Goal: Task Accomplishment & Management: Complete application form

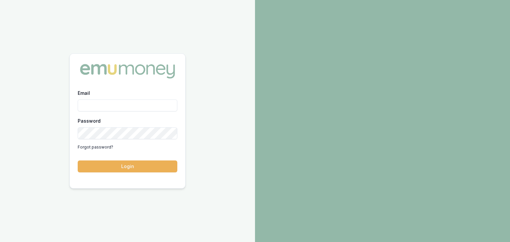
click at [85, 112] on div "Email Password Forgot password?" at bounding box center [128, 121] width 100 height 64
click at [84, 107] on input "Email" at bounding box center [128, 106] width 100 height 12
type input "[EMAIL_ADDRESS][PERSON_NAME][DOMAIN_NAME]"
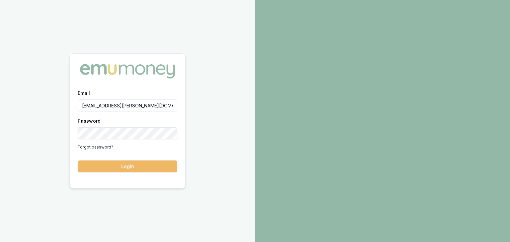
click at [145, 167] on button "Login" at bounding box center [128, 167] width 100 height 12
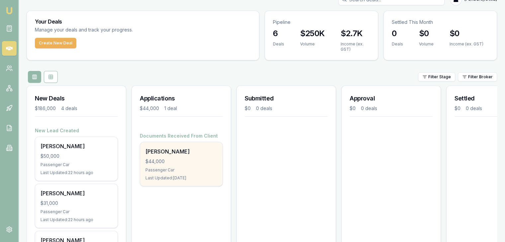
scroll to position [33, 0]
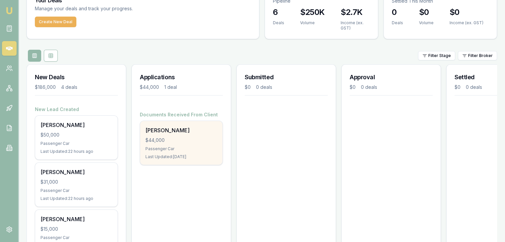
click at [164, 147] on div "Passenger Car" at bounding box center [181, 148] width 72 height 5
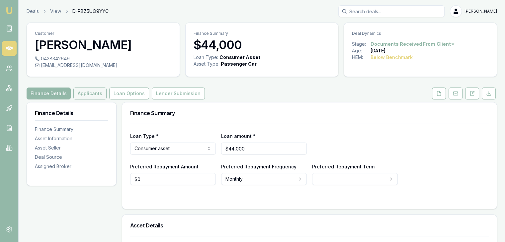
click at [91, 95] on button "Applicants" at bounding box center [89, 94] width 33 height 12
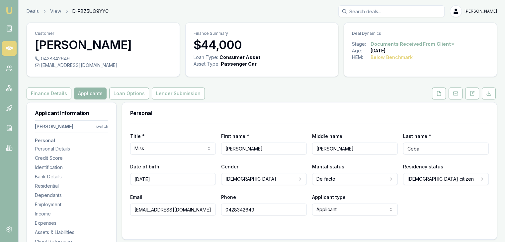
click at [105, 126] on html "Emu Broker Deals View D-RBZ5UQ9YYC [PERSON_NAME] Toggle Menu Customer [PERSON_N…" at bounding box center [252, 121] width 505 height 242
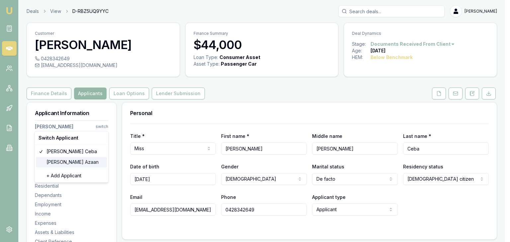
click at [63, 163] on div "Ur-Rahman Azaan" at bounding box center [71, 162] width 71 height 11
select select "Mr"
select select "MALE"
type input "Ur-Rahman"
type input "Te Puehu Jungala Patu"
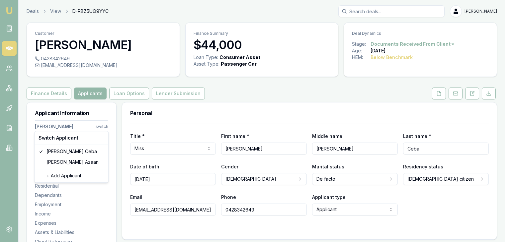
type input "Azaan"
type input "12/02/2004"
type input "urrahman.azaan@gmail.com"
type input "0452287869"
type input "1448169"
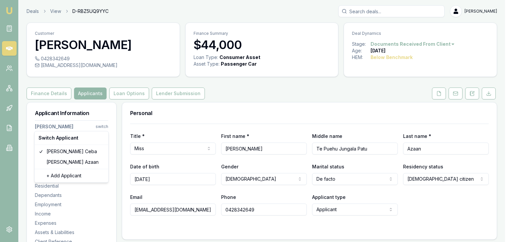
type input "09/07/2033"
type input "2871680"
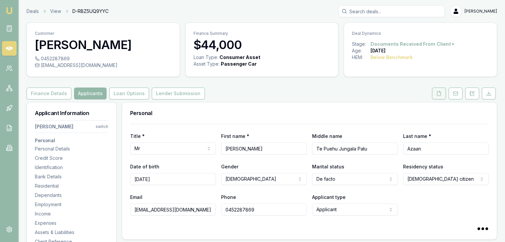
click at [438, 94] on icon at bounding box center [438, 93] width 5 height 5
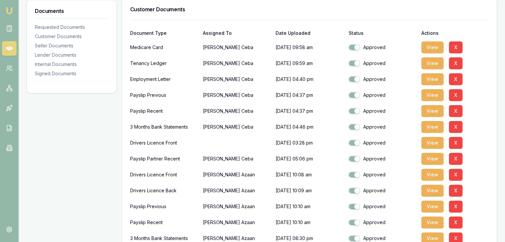
scroll to position [232, 0]
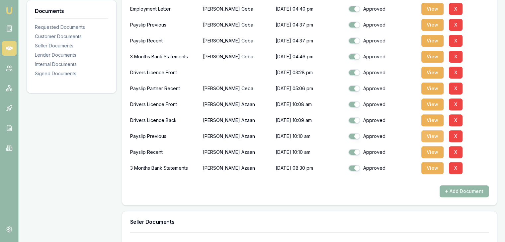
click at [436, 135] on button "View" at bounding box center [432, 137] width 22 height 12
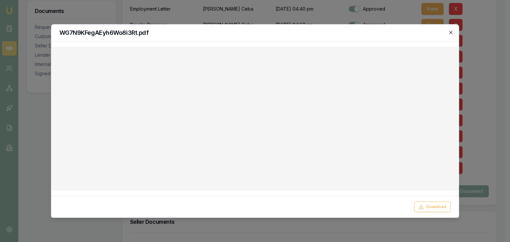
click at [450, 33] on icon "button" at bounding box center [450, 32] width 3 height 3
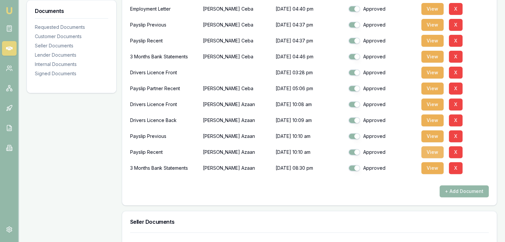
click at [431, 151] on button "View" at bounding box center [432, 152] width 22 height 12
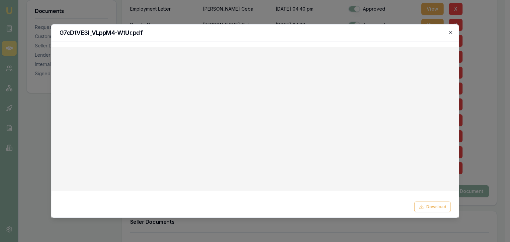
click at [451, 33] on icon "button" at bounding box center [450, 32] width 5 height 5
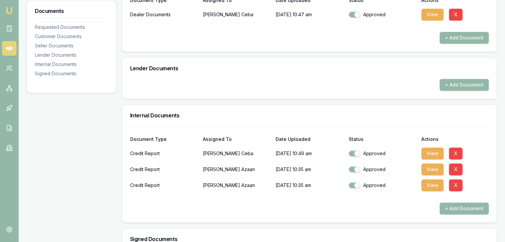
scroll to position [498, 0]
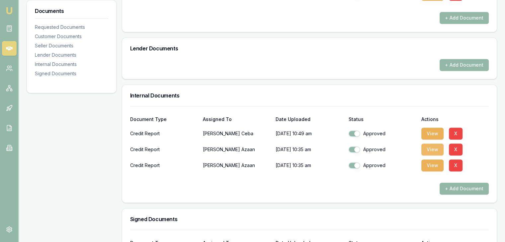
click at [438, 147] on button "View" at bounding box center [432, 150] width 22 height 12
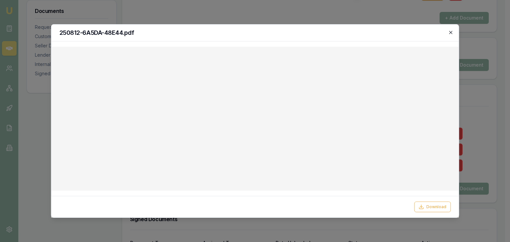
click at [449, 33] on icon "button" at bounding box center [450, 32] width 5 height 5
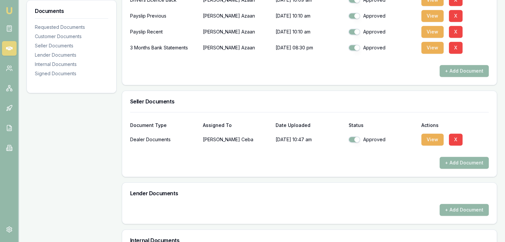
scroll to position [299, 0]
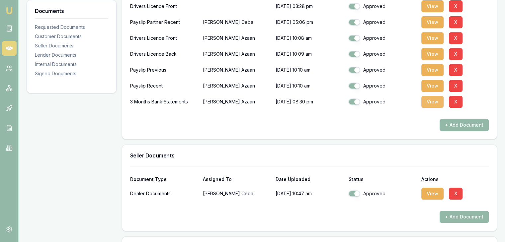
click at [433, 101] on button "View" at bounding box center [432, 102] width 22 height 12
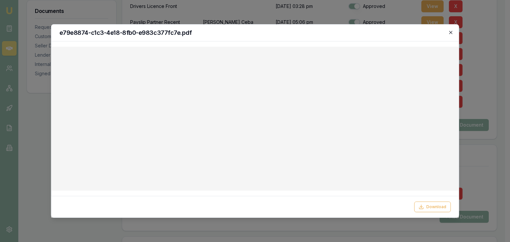
click at [449, 31] on icon "button" at bounding box center [450, 32] width 5 height 5
